Goal: Transaction & Acquisition: Purchase product/service

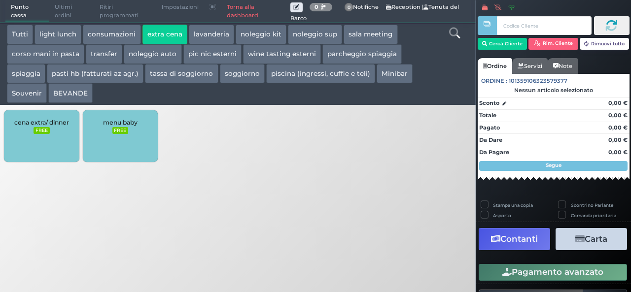
click at [170, 35] on button "extra cena" at bounding box center [164, 35] width 45 height 20
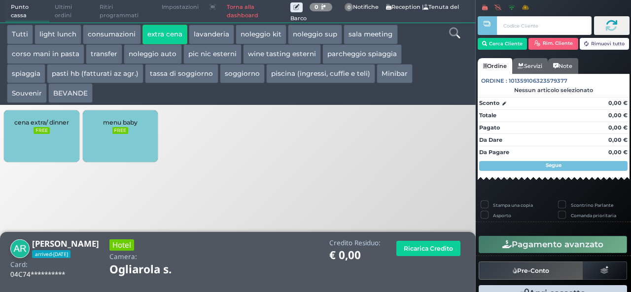
click at [35, 141] on div "cena extra/ dinner FREE" at bounding box center [41, 136] width 75 height 52
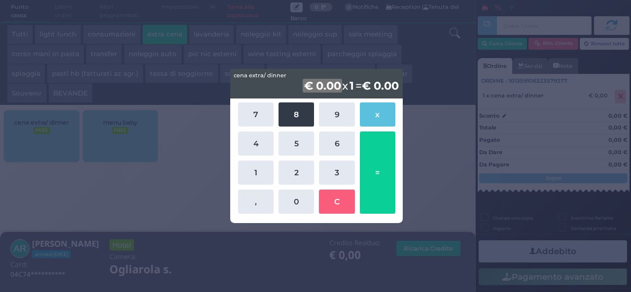
click at [293, 109] on button "8" at bounding box center [295, 114] width 35 height 24
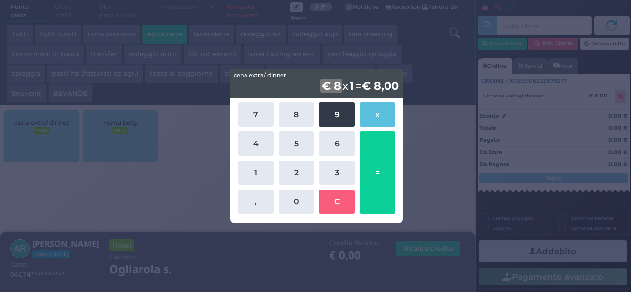
click at [337, 109] on button "9" at bounding box center [336, 114] width 35 height 24
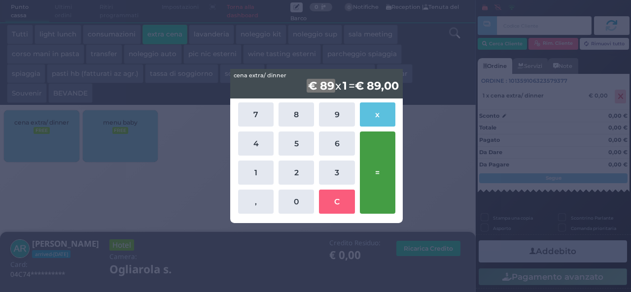
click at [375, 173] on button "=" at bounding box center [377, 173] width 35 height 82
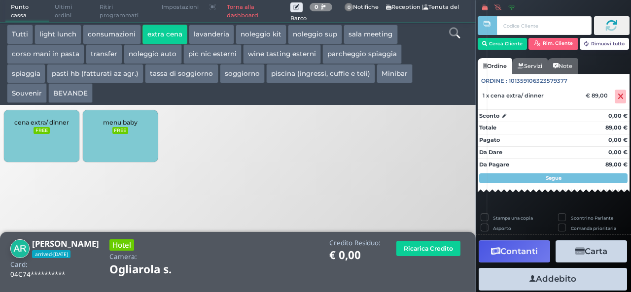
click at [570, 277] on button "Addebito" at bounding box center [552, 279] width 148 height 22
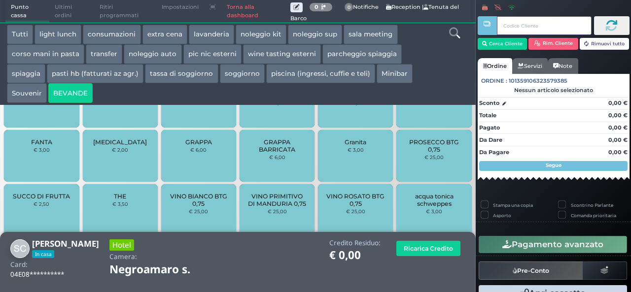
scroll to position [443, 0]
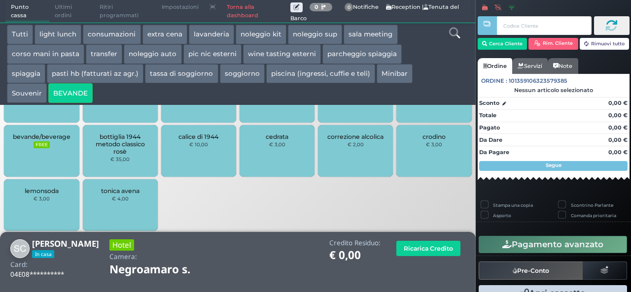
click at [36, 150] on div "bevande/beverage FREE" at bounding box center [41, 151] width 75 height 52
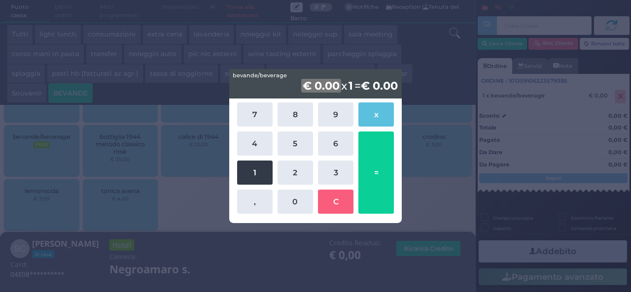
click at [264, 170] on button "1" at bounding box center [254, 173] width 35 height 24
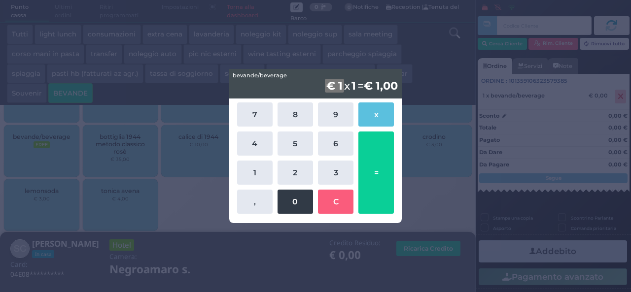
click at [297, 200] on button "0" at bounding box center [294, 202] width 35 height 24
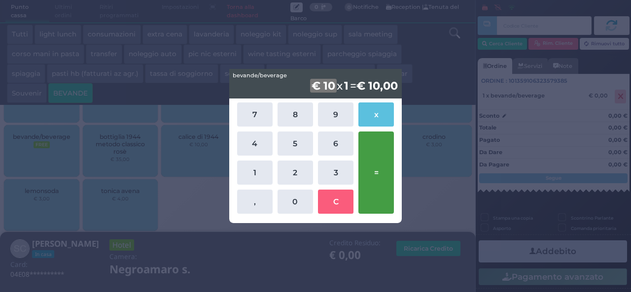
click at [376, 156] on button "=" at bounding box center [375, 173] width 35 height 82
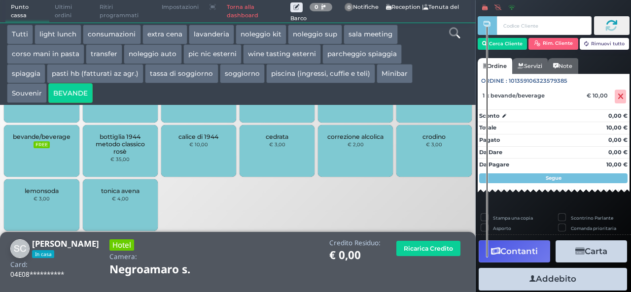
scroll to position [56, 0]
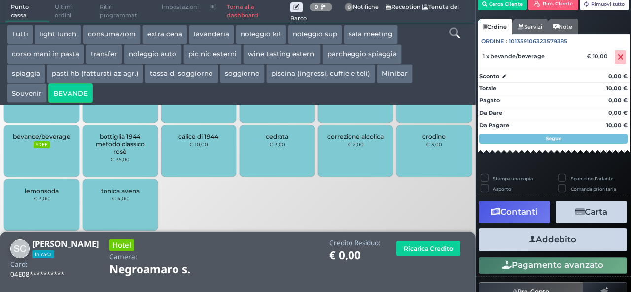
click at [562, 239] on button "Addebito" at bounding box center [552, 240] width 148 height 22
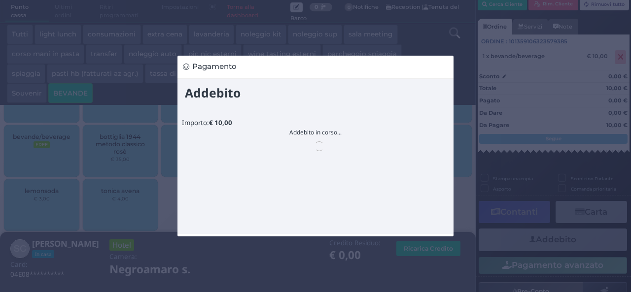
scroll to position [0, 0]
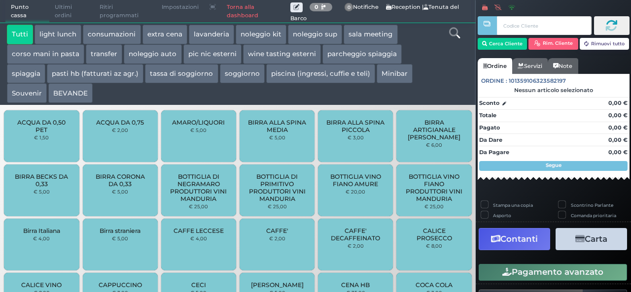
click at [64, 96] on button "BEVANDE" at bounding box center [70, 93] width 44 height 20
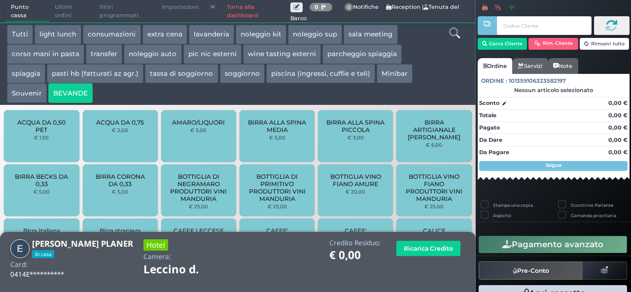
click at [451, 33] on icon at bounding box center [454, 33] width 11 height 11
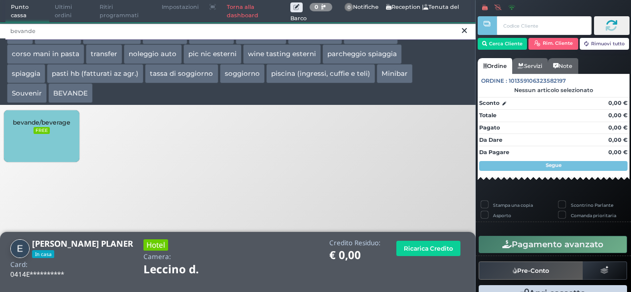
type input "bevande"
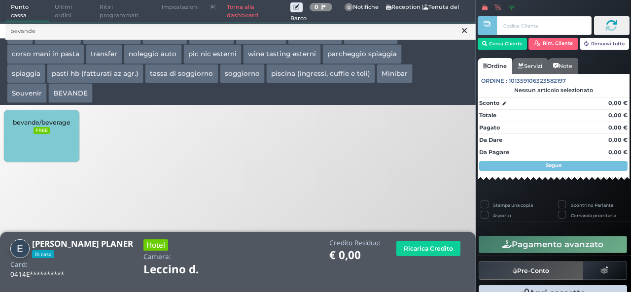
click at [42, 126] on span "bevande/beverage" at bounding box center [42, 122] width 58 height 7
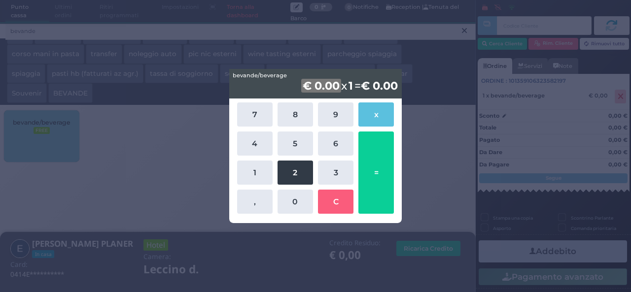
click at [294, 177] on button "2" at bounding box center [294, 173] width 35 height 24
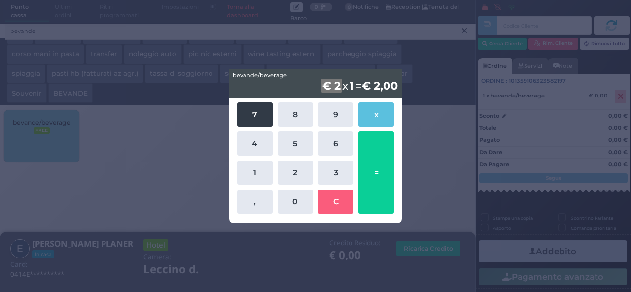
click at [255, 115] on button "7" at bounding box center [254, 114] width 35 height 24
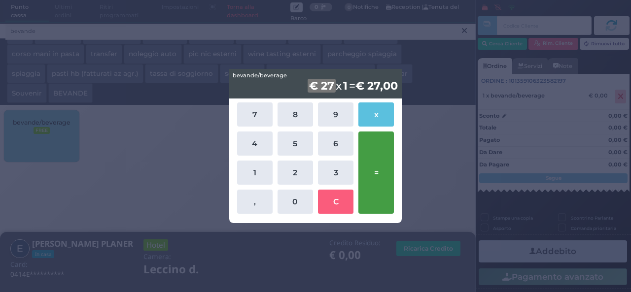
click at [382, 183] on button "=" at bounding box center [375, 173] width 35 height 82
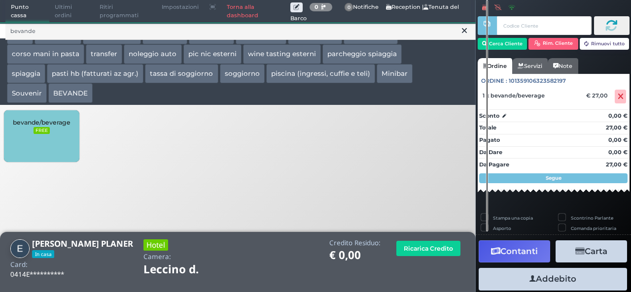
scroll to position [27, 0]
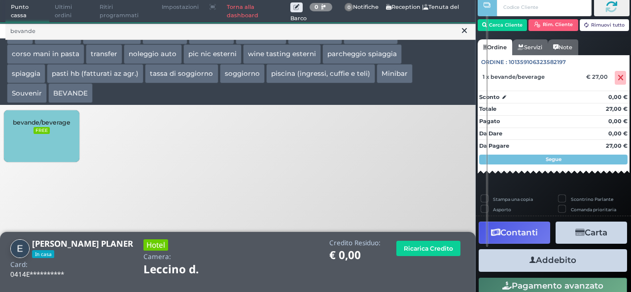
click at [523, 260] on button "Addebito" at bounding box center [552, 260] width 148 height 22
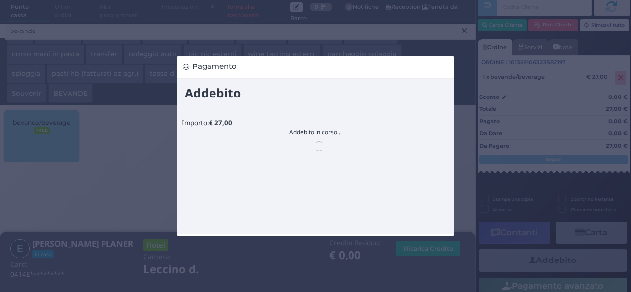
scroll to position [0, 0]
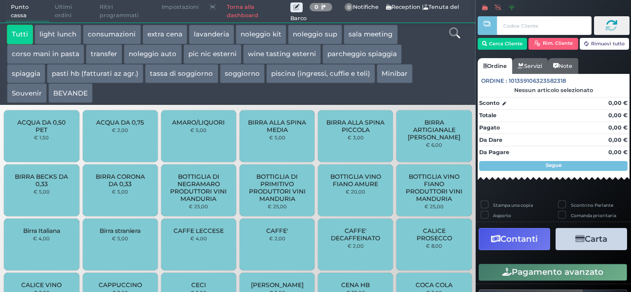
click at [164, 39] on button "extra cena" at bounding box center [164, 35] width 45 height 20
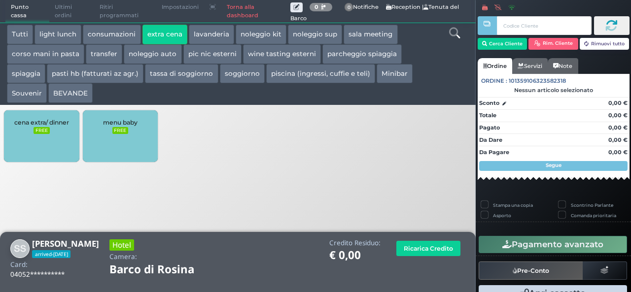
click at [39, 136] on div "cena extra/ dinner FREE" at bounding box center [41, 136] width 75 height 52
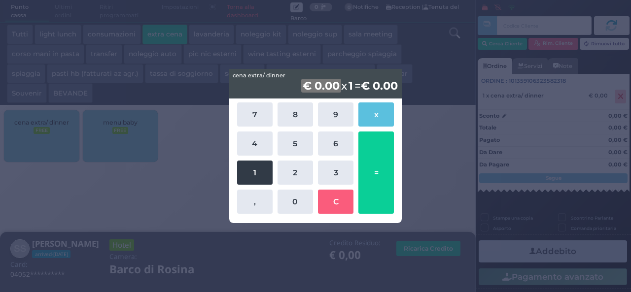
click at [251, 172] on button "1" at bounding box center [254, 173] width 35 height 24
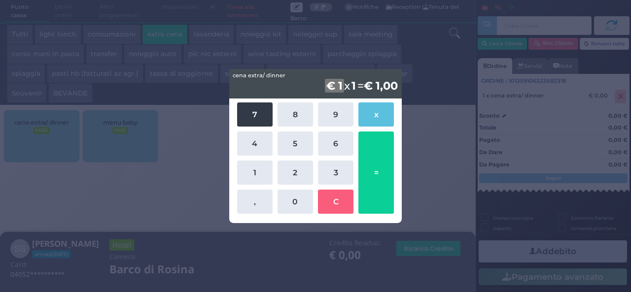
click at [252, 120] on button "7" at bounding box center [254, 114] width 35 height 24
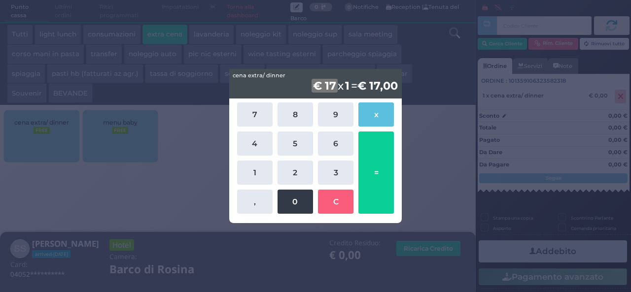
click at [301, 206] on button "0" at bounding box center [294, 202] width 35 height 24
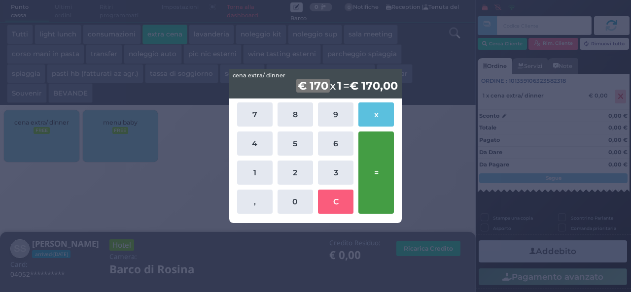
click at [380, 169] on button "=" at bounding box center [375, 173] width 35 height 82
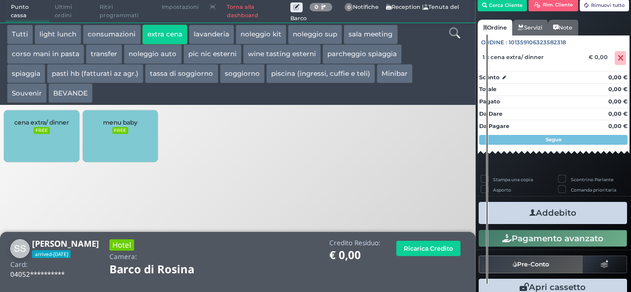
scroll to position [56, 0]
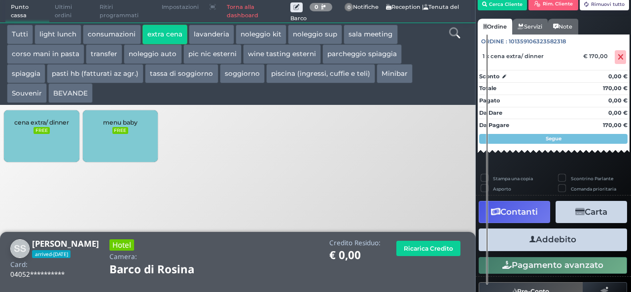
click at [566, 210] on button "Carta" at bounding box center [590, 212] width 71 height 22
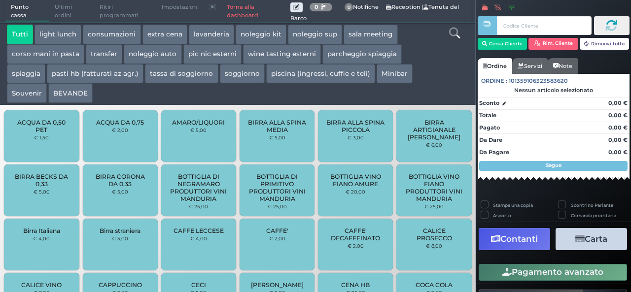
click at [67, 95] on button "BEVANDE" at bounding box center [70, 93] width 44 height 20
click at [357, 225] on div "CAFFE' DECAFFEINATO € 2,00" at bounding box center [355, 245] width 75 height 52
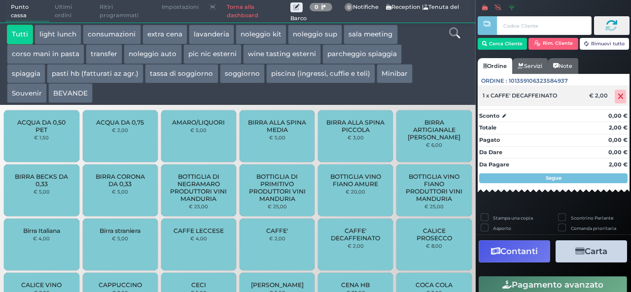
click at [617, 97] on icon at bounding box center [620, 97] width 6 height 0
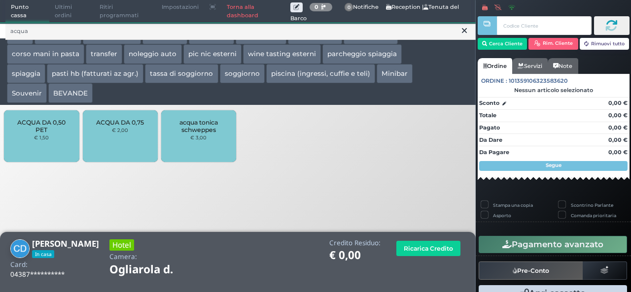
type input "acqua"
click at [118, 129] on small "€ 2,00" at bounding box center [120, 130] width 16 height 6
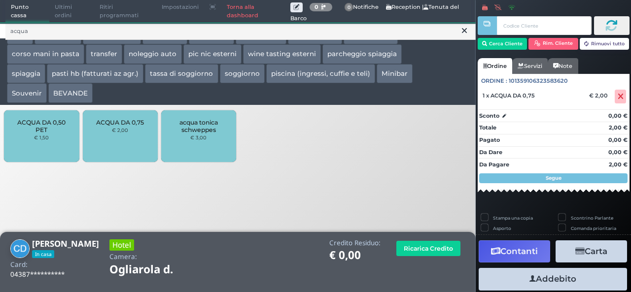
click at [542, 280] on button "Addebito" at bounding box center [552, 279] width 148 height 22
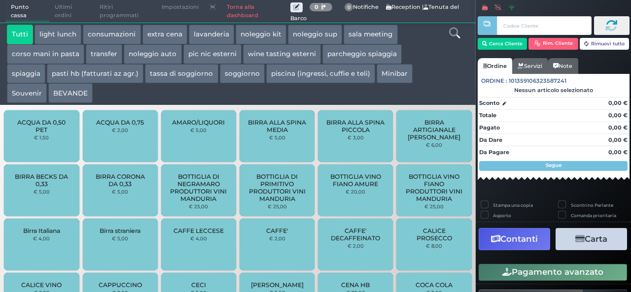
click at [542, 277] on button "Pagamento avanzato" at bounding box center [552, 272] width 148 height 17
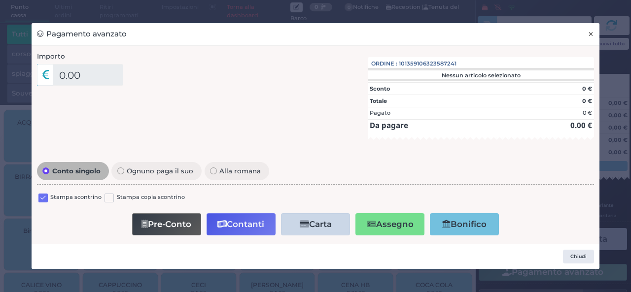
click at [589, 36] on span "×" at bounding box center [590, 34] width 6 height 11
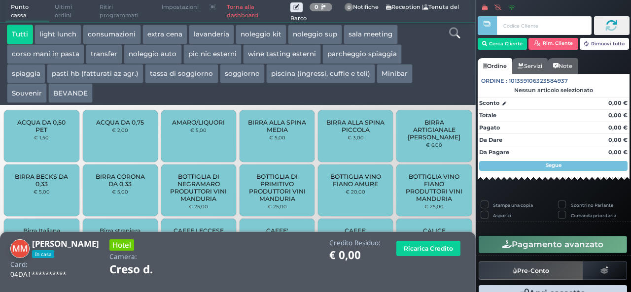
click at [455, 29] on icon at bounding box center [454, 33] width 11 height 11
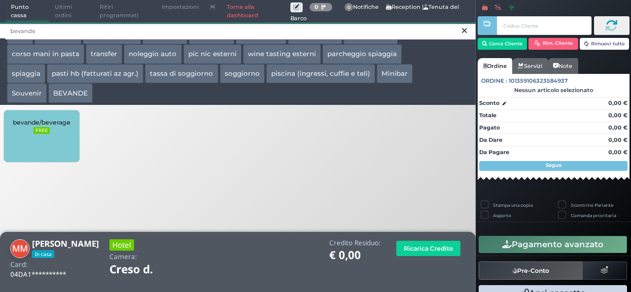
type input "bevande"
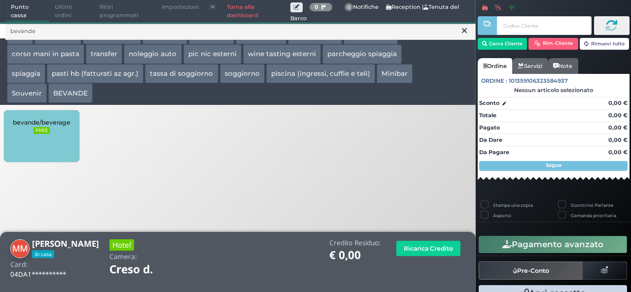
click at [67, 134] on div "bevande/beverage FREE" at bounding box center [41, 136] width 75 height 52
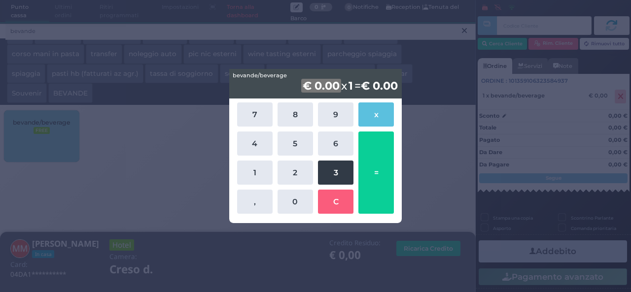
click at [339, 176] on button "3" at bounding box center [335, 173] width 35 height 24
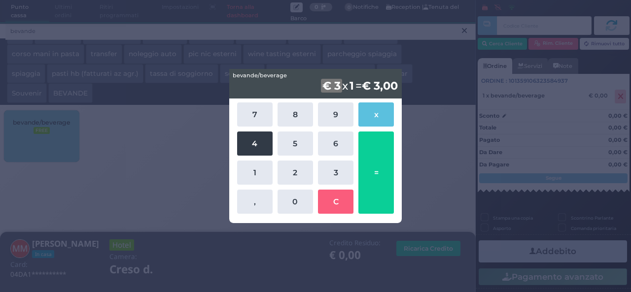
click at [266, 149] on button "4" at bounding box center [254, 144] width 35 height 24
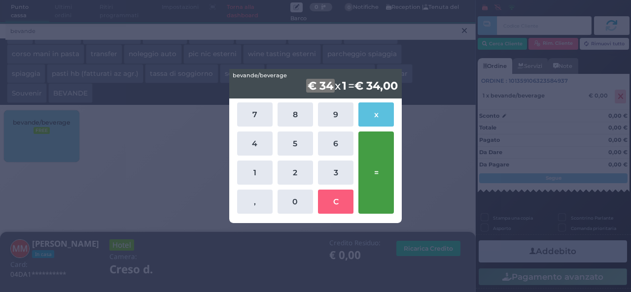
click at [378, 176] on button "=" at bounding box center [375, 173] width 35 height 82
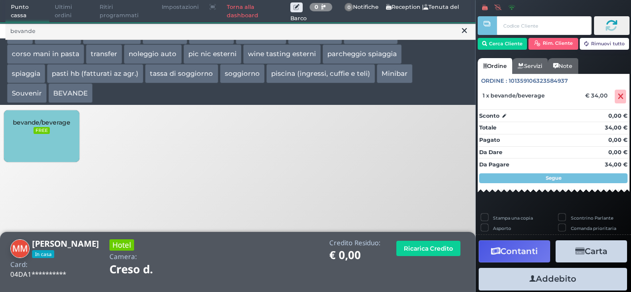
click at [545, 280] on button "Addebito" at bounding box center [552, 279] width 148 height 22
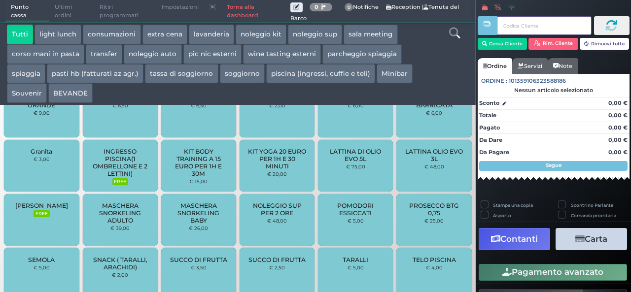
scroll to position [704, 0]
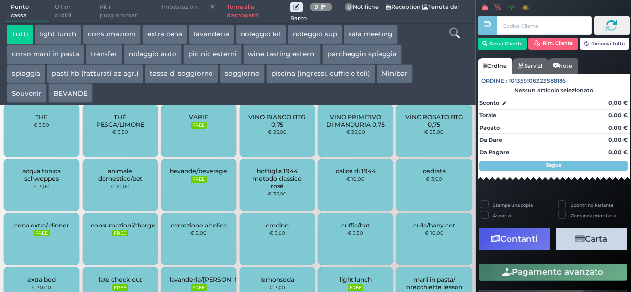
click at [181, 32] on button "extra cena" at bounding box center [164, 35] width 45 height 20
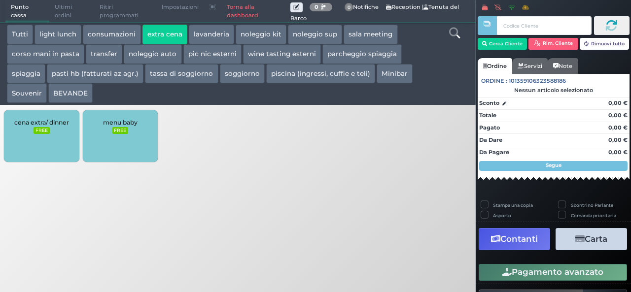
scroll to position [0, 0]
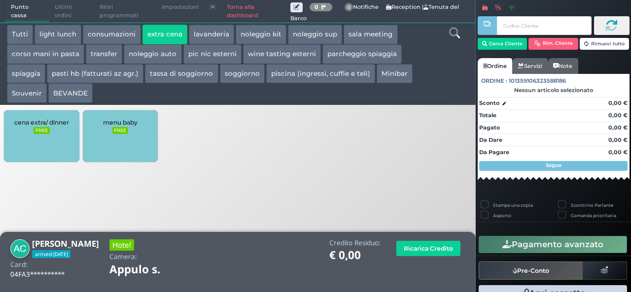
click at [26, 127] on div "cena extra/ dinner FREE" at bounding box center [41, 136] width 75 height 52
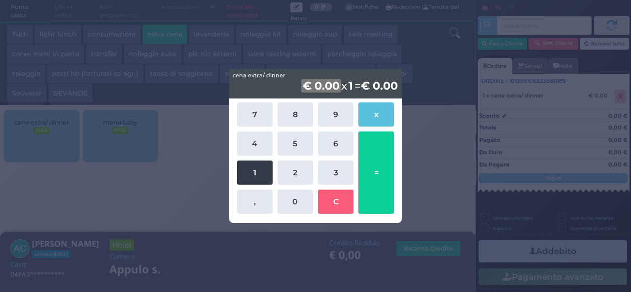
click at [262, 175] on button "1" at bounding box center [254, 173] width 35 height 24
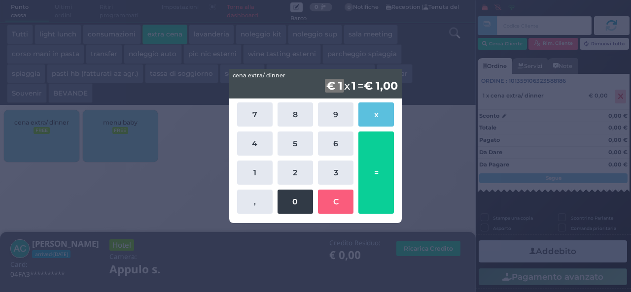
click at [298, 204] on button "0" at bounding box center [294, 202] width 35 height 24
click at [296, 202] on button "0" at bounding box center [294, 202] width 35 height 24
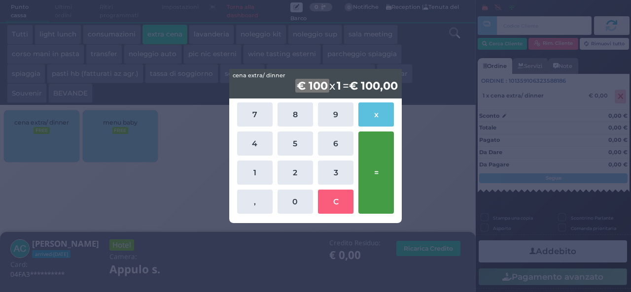
click at [384, 185] on button "=" at bounding box center [375, 173] width 35 height 82
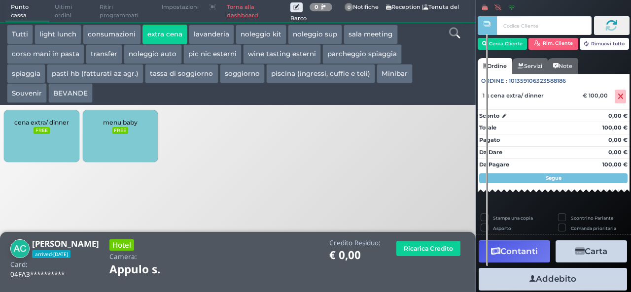
scroll to position [87, 0]
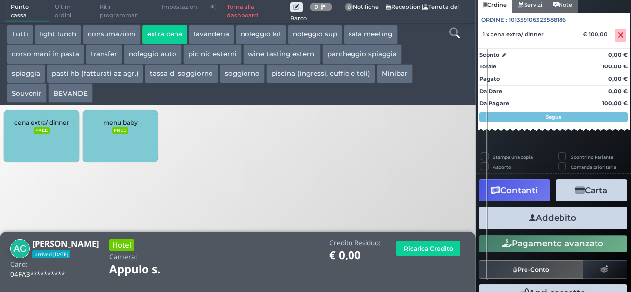
click at [569, 217] on button "Addebito" at bounding box center [552, 218] width 148 height 22
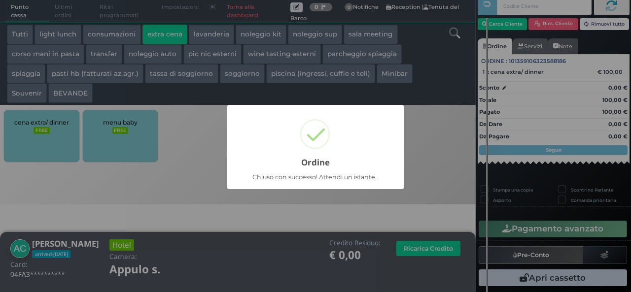
scroll to position [28, 0]
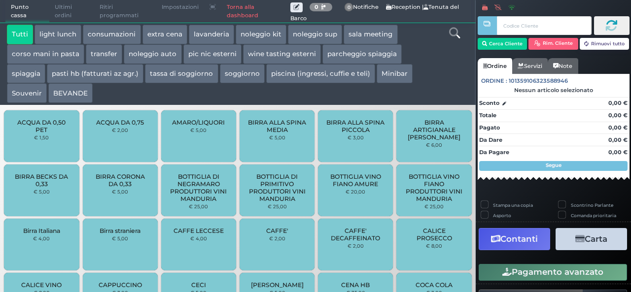
click at [165, 32] on button "extra cena" at bounding box center [164, 35] width 45 height 20
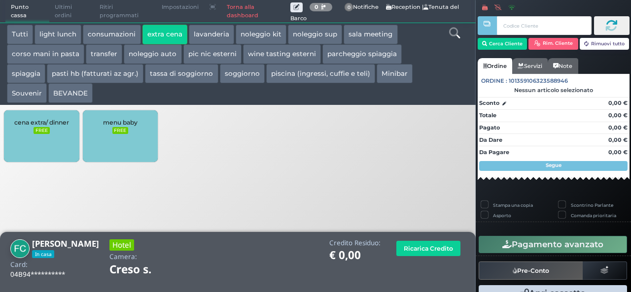
click at [49, 139] on div "cena extra/ dinner FREE" at bounding box center [41, 136] width 75 height 52
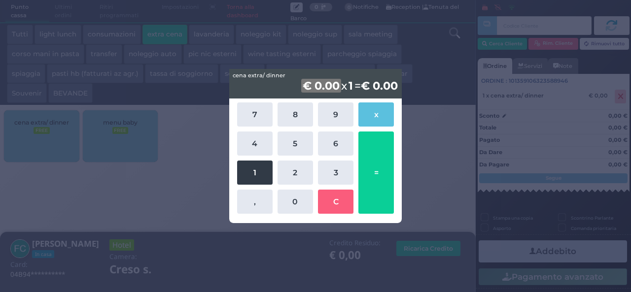
click at [262, 173] on button "1" at bounding box center [254, 173] width 35 height 24
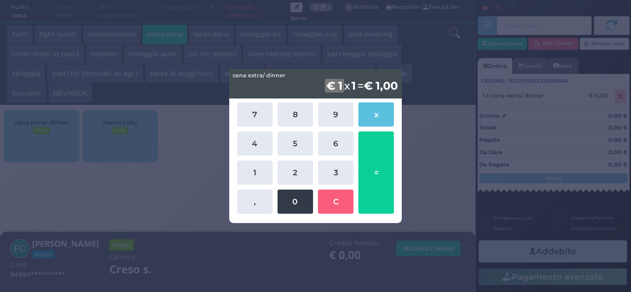
click at [297, 202] on button "0" at bounding box center [294, 202] width 35 height 24
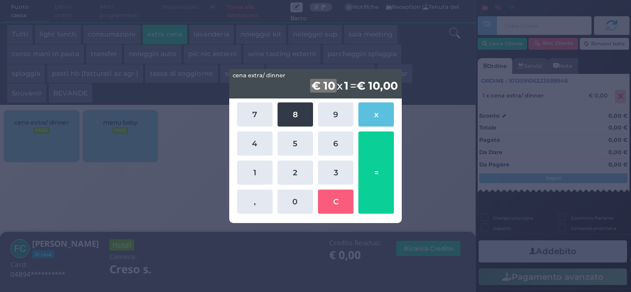
click at [297, 116] on button "8" at bounding box center [294, 114] width 35 height 24
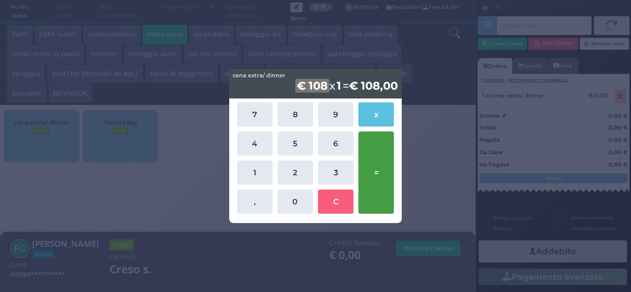
click at [385, 176] on button "=" at bounding box center [375, 173] width 35 height 82
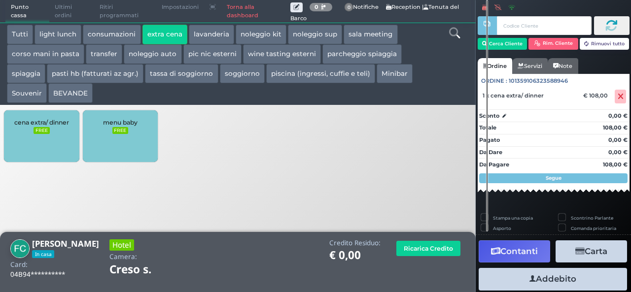
click at [546, 279] on button "Addebito" at bounding box center [552, 279] width 148 height 22
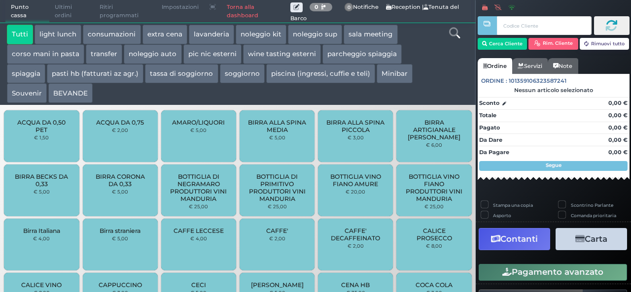
drag, startPoint x: 0, startPoint y: 0, endPoint x: 68, endPoint y: 91, distance: 113.7
click at [68, 91] on button "BEVANDE" at bounding box center [70, 93] width 44 height 20
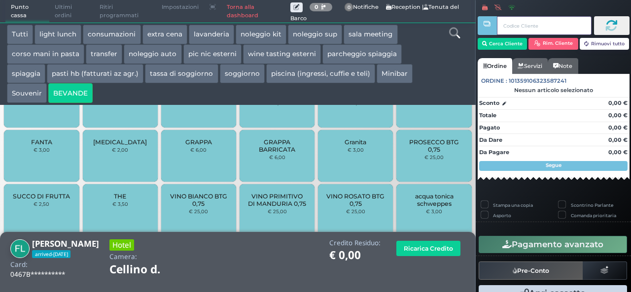
scroll to position [443, 0]
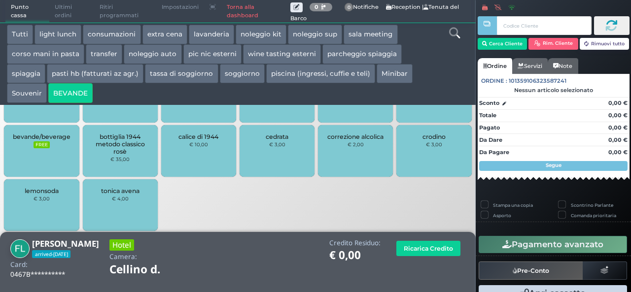
click at [24, 146] on div "bevande/beverage FREE" at bounding box center [41, 151] width 75 height 52
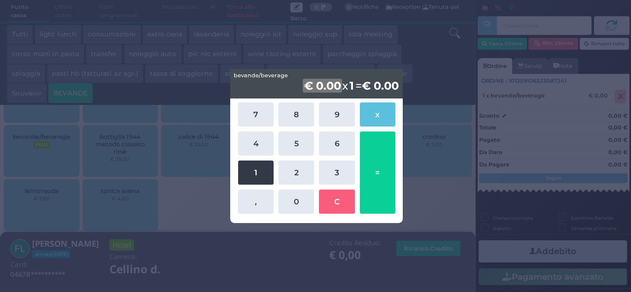
click at [266, 172] on button "1" at bounding box center [255, 173] width 35 height 24
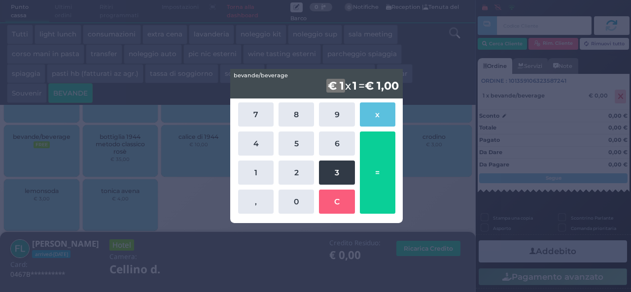
click at [339, 172] on button "3" at bounding box center [336, 173] width 35 height 24
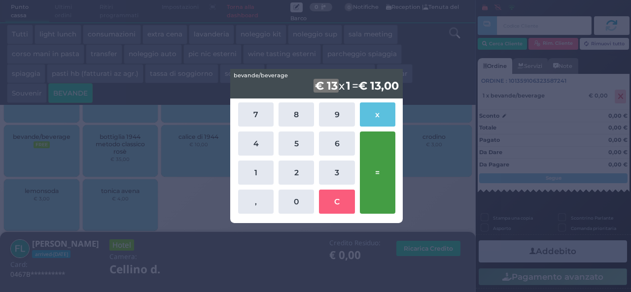
click at [387, 163] on button "=" at bounding box center [377, 173] width 35 height 82
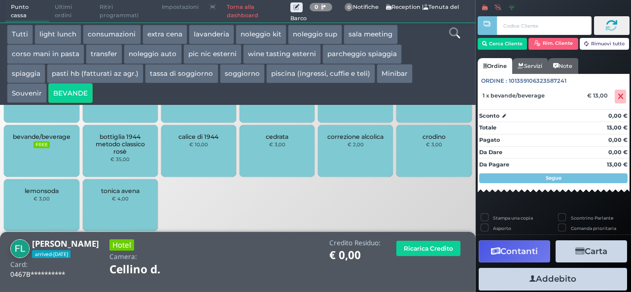
click at [542, 282] on button "Addebito" at bounding box center [552, 279] width 148 height 22
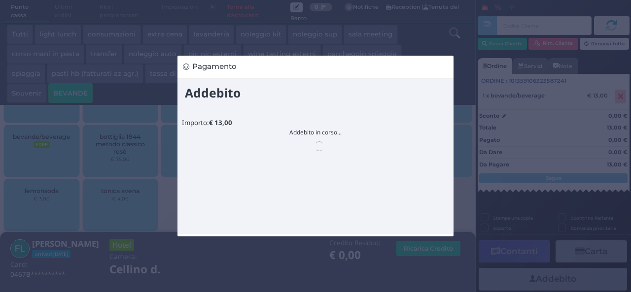
scroll to position [0, 0]
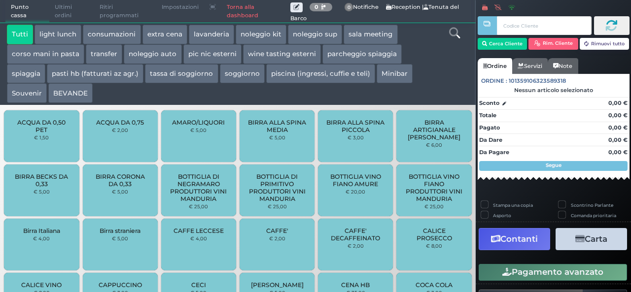
click at [161, 30] on button "extra cena" at bounding box center [164, 35] width 45 height 20
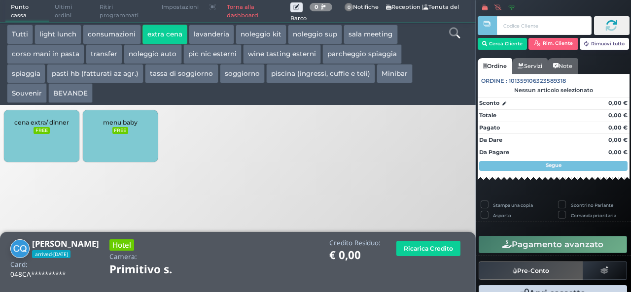
click at [44, 144] on div "cena extra/ dinner FREE" at bounding box center [41, 136] width 75 height 52
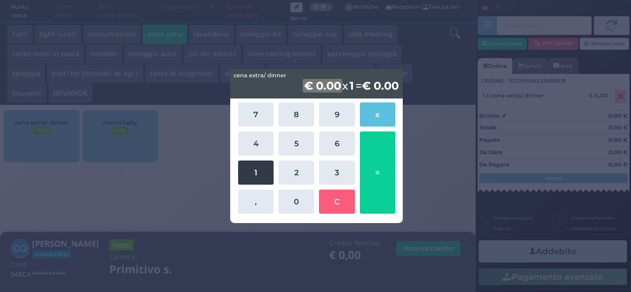
click at [247, 172] on button "1" at bounding box center [255, 173] width 35 height 24
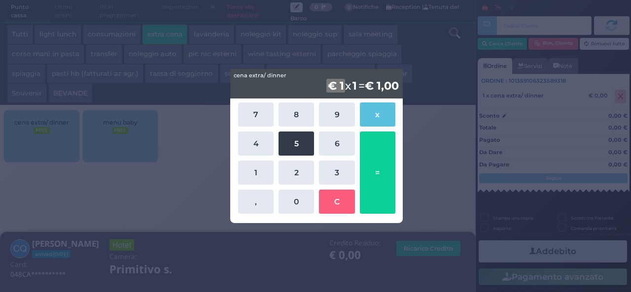
click at [291, 144] on button "5" at bounding box center [295, 144] width 35 height 24
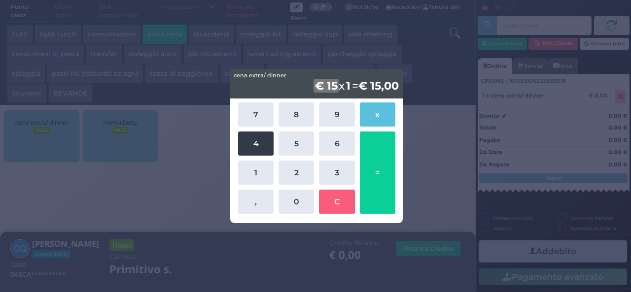
click at [255, 143] on button "4" at bounding box center [255, 144] width 35 height 24
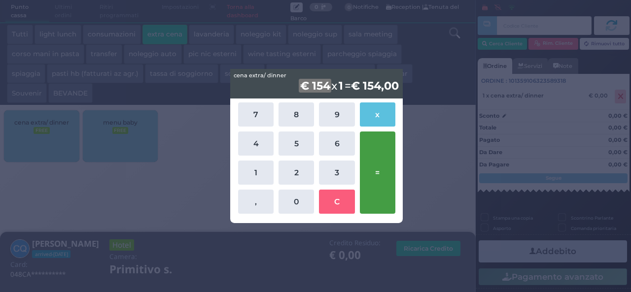
click at [376, 175] on button "=" at bounding box center [377, 173] width 35 height 82
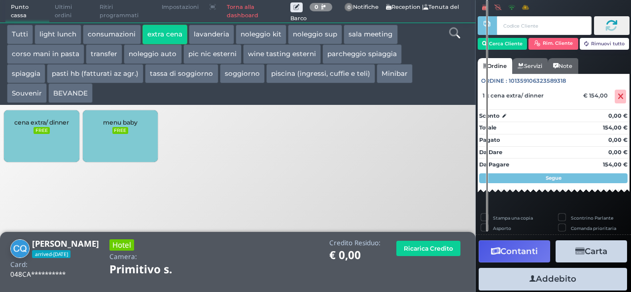
scroll to position [27, 0]
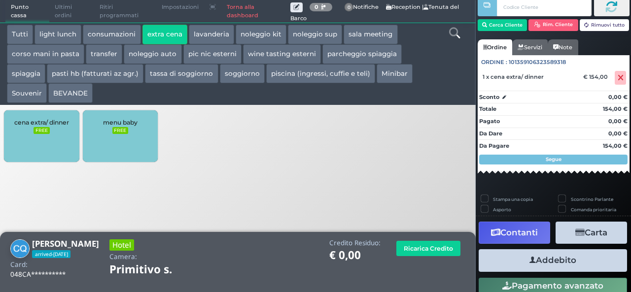
click at [545, 263] on button "Addebito" at bounding box center [552, 260] width 148 height 22
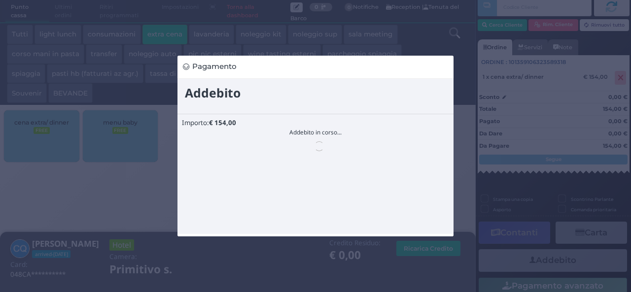
scroll to position [0, 0]
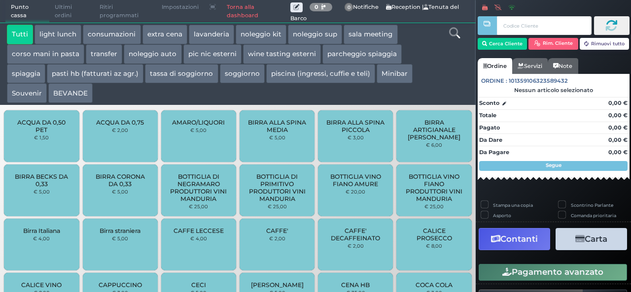
click at [165, 33] on button "extra cena" at bounding box center [164, 35] width 45 height 20
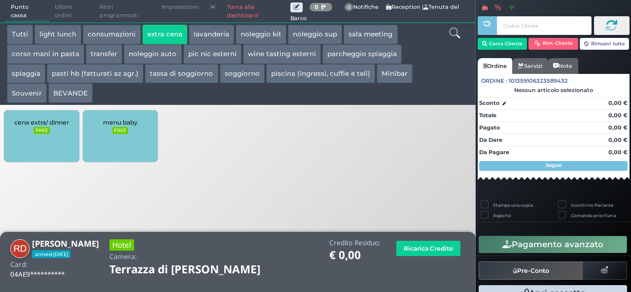
click at [70, 121] on div "cena extra/ dinner FREE" at bounding box center [41, 136] width 75 height 52
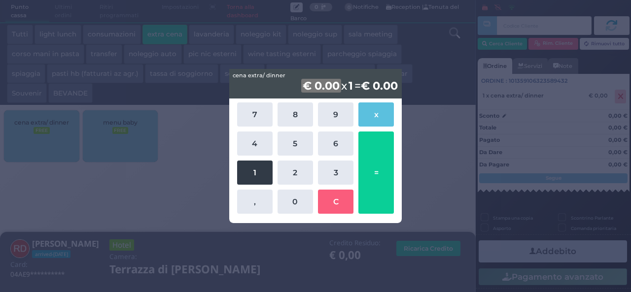
drag, startPoint x: 248, startPoint y: 174, endPoint x: 298, endPoint y: 204, distance: 57.9
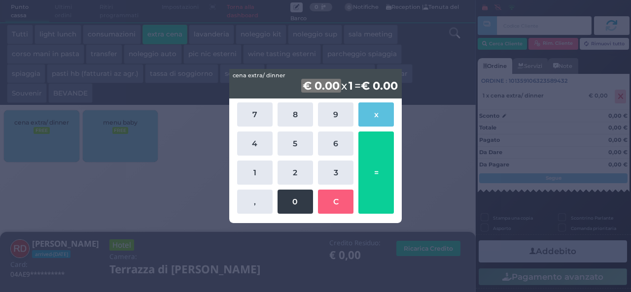
click at [248, 174] on button "1" at bounding box center [254, 173] width 35 height 24
click at [298, 205] on button "0" at bounding box center [294, 202] width 35 height 24
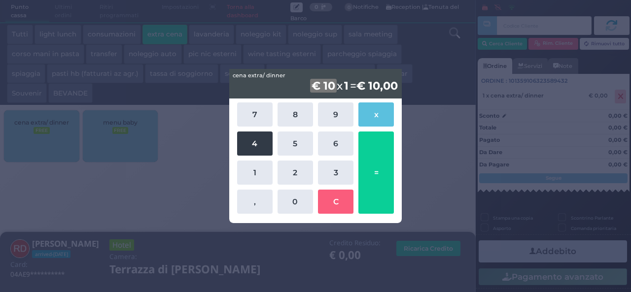
click at [262, 142] on button "4" at bounding box center [254, 144] width 35 height 24
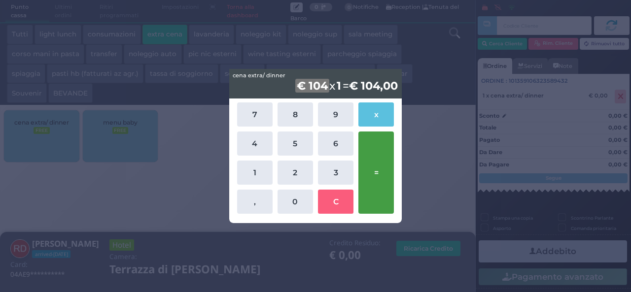
click at [370, 160] on button "=" at bounding box center [375, 173] width 35 height 82
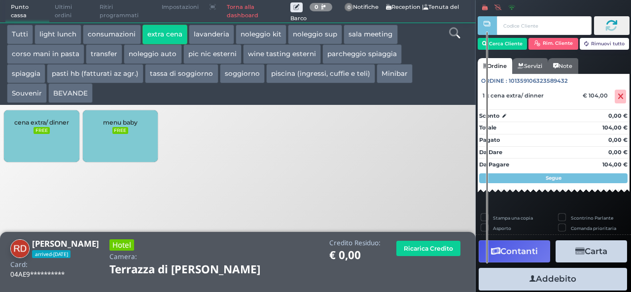
scroll to position [87, 0]
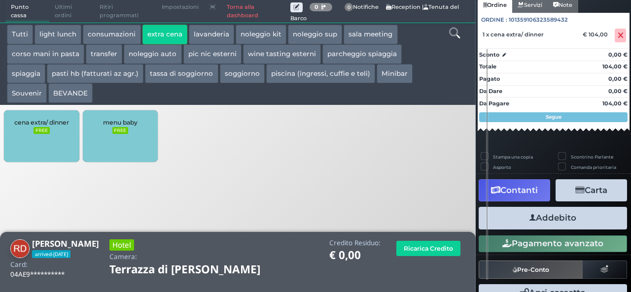
click at [549, 218] on button "Addebito" at bounding box center [552, 218] width 148 height 22
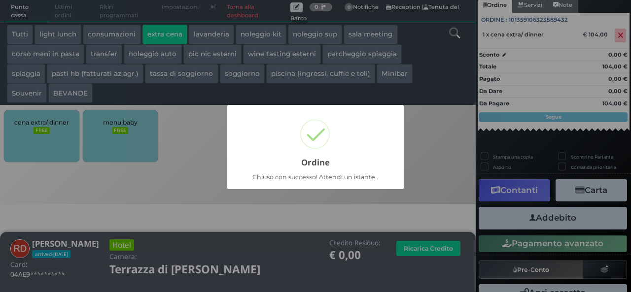
scroll to position [28, 0]
